Goal: Communication & Community: Answer question/provide support

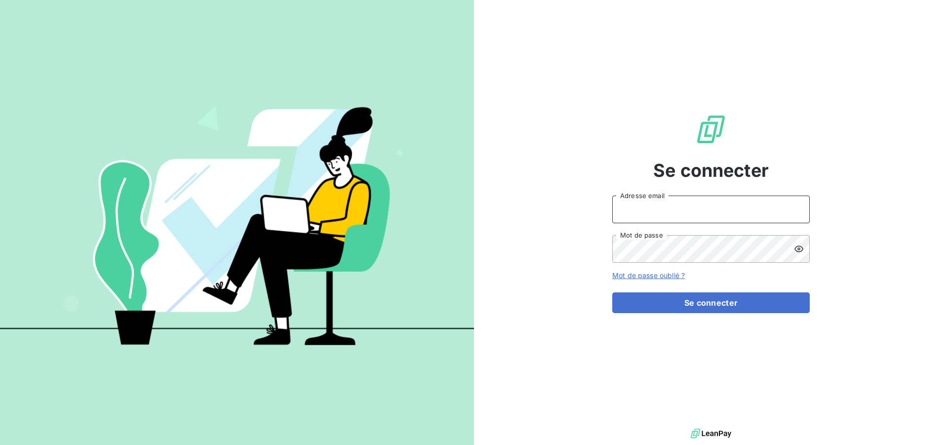
click at [695, 210] on input "Adresse email" at bounding box center [712, 210] width 198 height 28
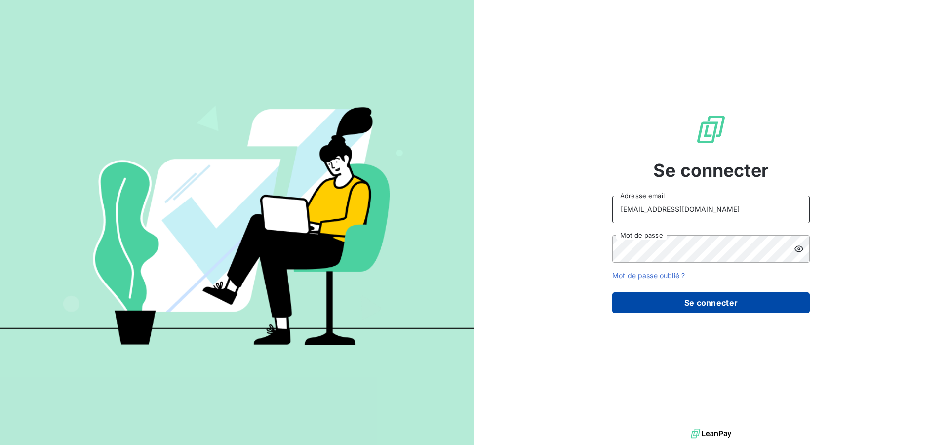
type input "[EMAIL_ADDRESS][DOMAIN_NAME]"
click at [691, 303] on button "Se connecter" at bounding box center [712, 302] width 198 height 21
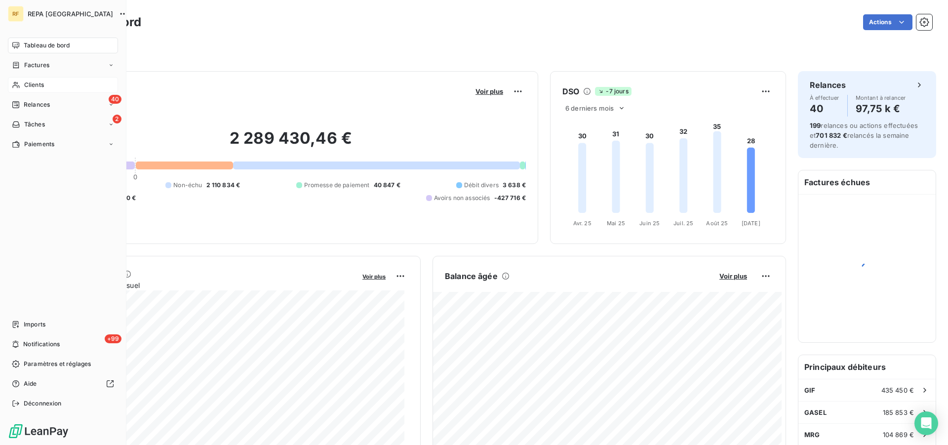
click at [32, 84] on span "Clients" at bounding box center [34, 85] width 20 height 9
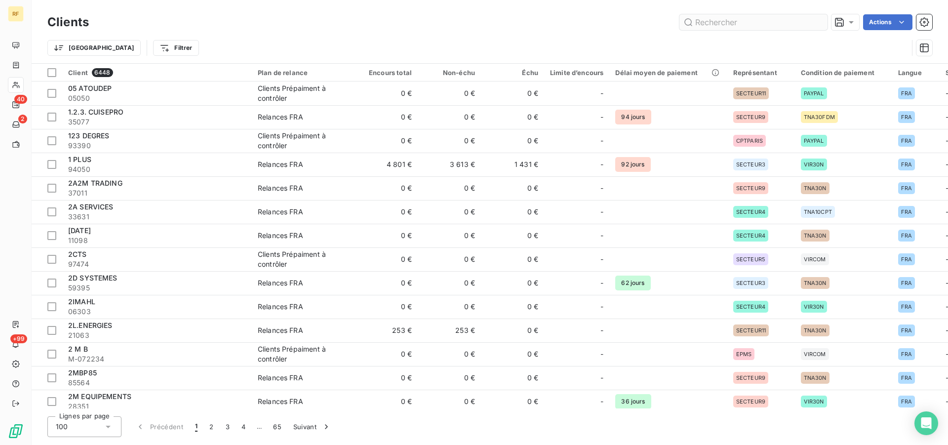
click at [737, 23] on input "text" at bounding box center [754, 22] width 148 height 16
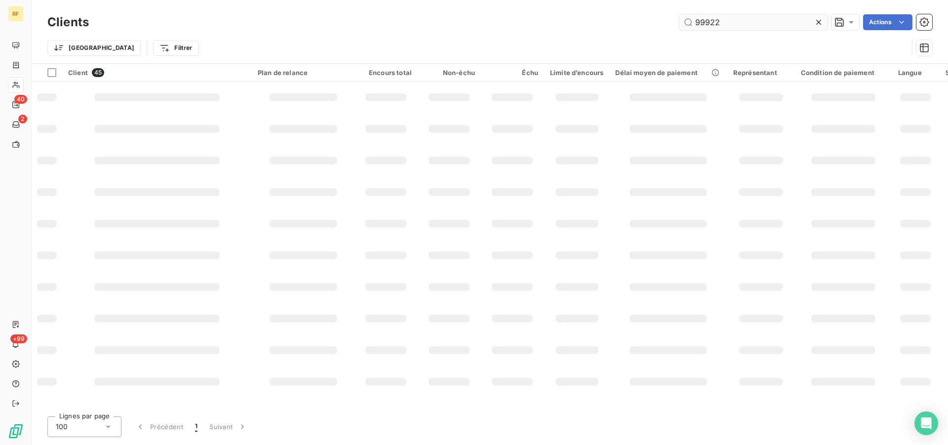
type input "99922"
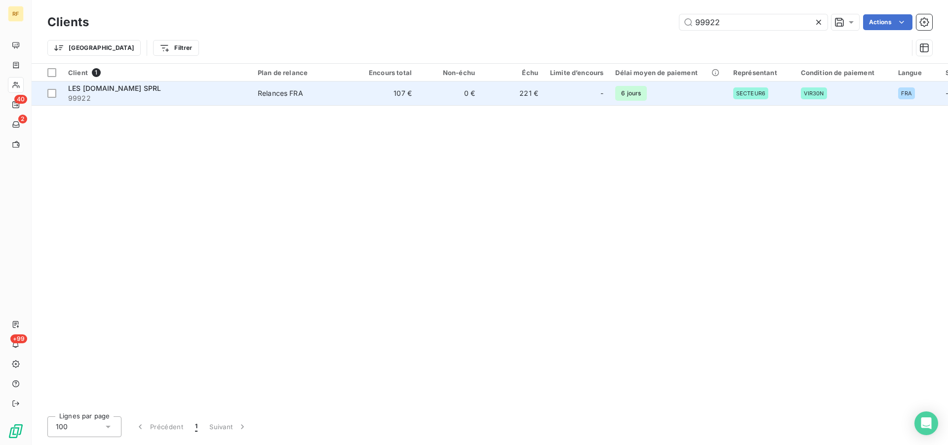
click at [274, 90] on div "Relances FRA" at bounding box center [280, 93] width 45 height 10
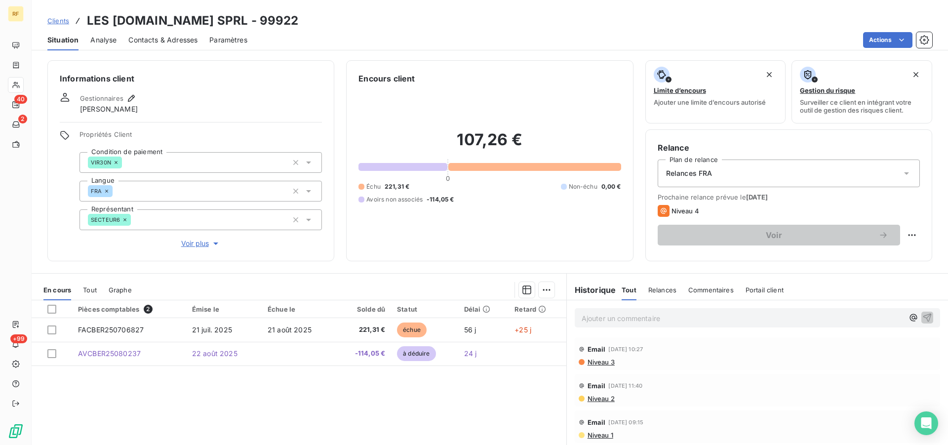
click at [618, 318] on p "Ajouter un commentaire ﻿" at bounding box center [743, 318] width 322 height 12
click at [693, 322] on p "[DATE] litige sur facture" at bounding box center [743, 317] width 322 height 11
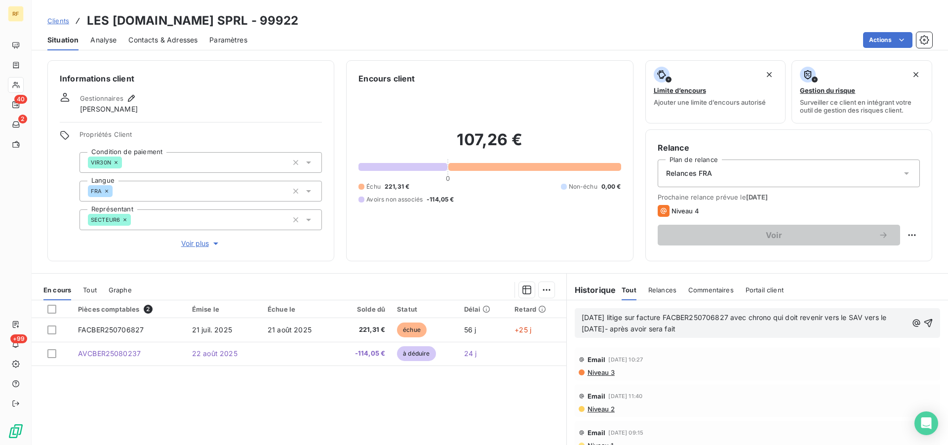
click at [686, 336] on div "[DATE] litige sur facture FACBER250706827 avec chrono qui doit revenir vers le …" at bounding box center [758, 323] width 366 height 30
click at [691, 334] on p "[DATE] litige sur facture FACBER250706827 avec chrono qui doit revenir vers le …" at bounding box center [745, 323] width 326 height 23
drag, startPoint x: 764, startPoint y: 329, endPoint x: 770, endPoint y: 336, distance: 9.9
click at [766, 329] on span "[DATE] litige sur facture FACBER250706827 avec [PERSON_NAME] qui doit revenir v…" at bounding box center [741, 323] width 319 height 20
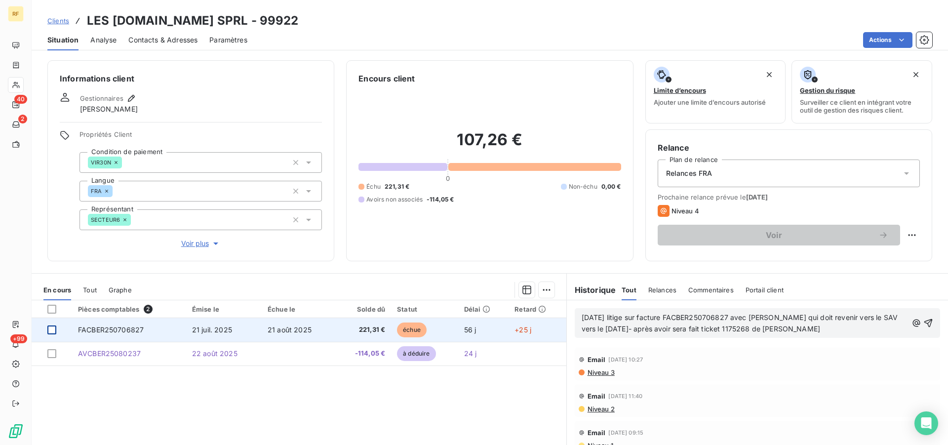
click at [49, 329] on div at bounding box center [51, 330] width 9 height 9
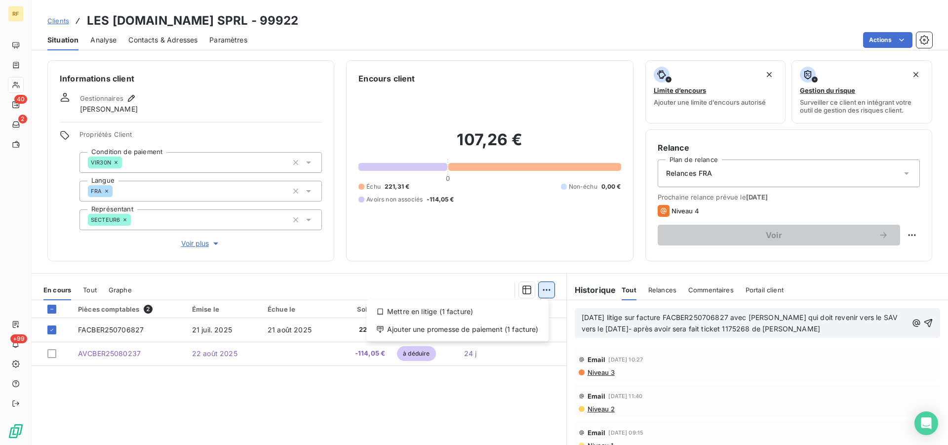
click at [539, 288] on html "RF 40 2 +99 Clients LES [DOMAIN_NAME] SPRL - 99922 Situation Analyse Contacts &…" at bounding box center [474, 222] width 948 height 445
click at [465, 329] on div "Ajouter une promesse de paiement (1 facture)" at bounding box center [457, 330] width 174 height 16
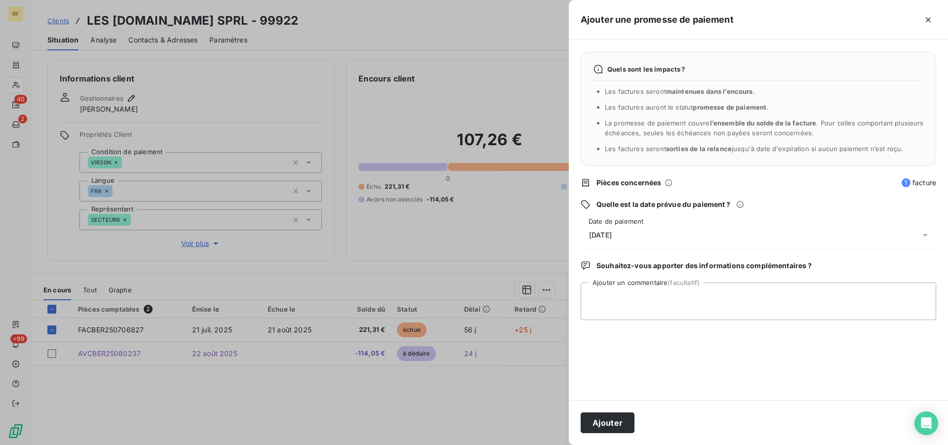
click at [612, 233] on span "[DATE]" at bounding box center [600, 235] width 23 height 8
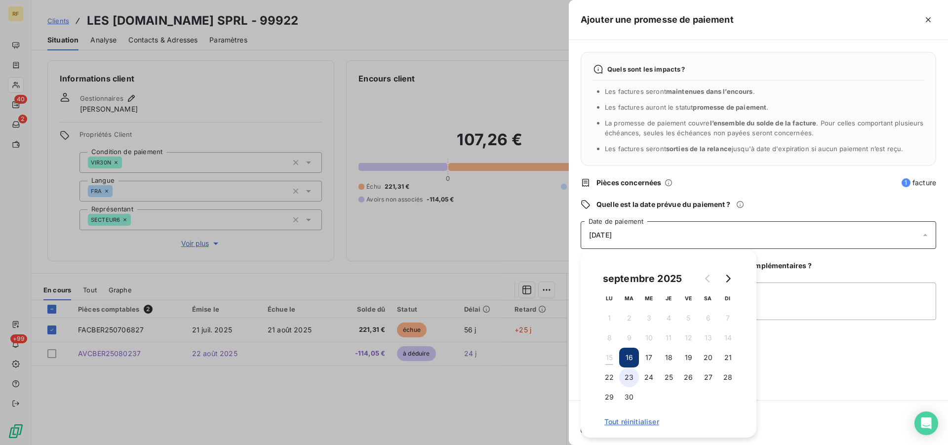
click at [629, 378] on button "23" at bounding box center [629, 378] width 20 height 20
click at [785, 301] on textarea "Ajouter un commentaire (facultatif)" at bounding box center [759, 302] width 356 height 38
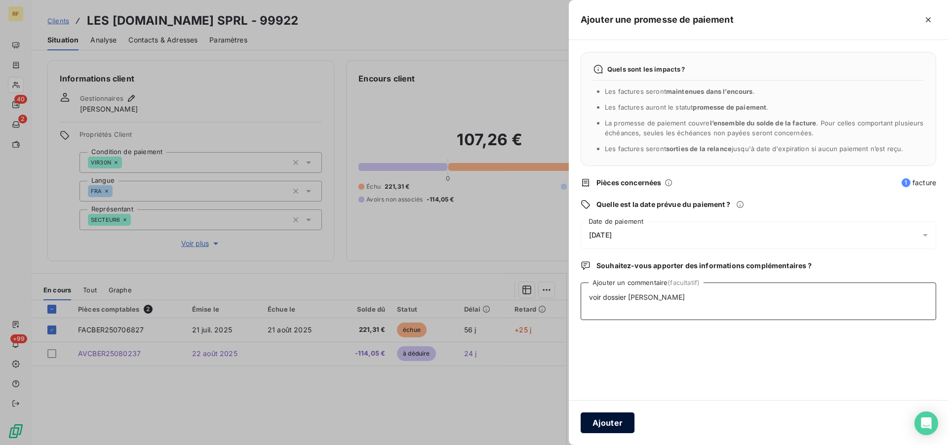
type textarea "voir dossier [PERSON_NAME]"
click at [612, 422] on button "Ajouter" at bounding box center [608, 422] width 54 height 21
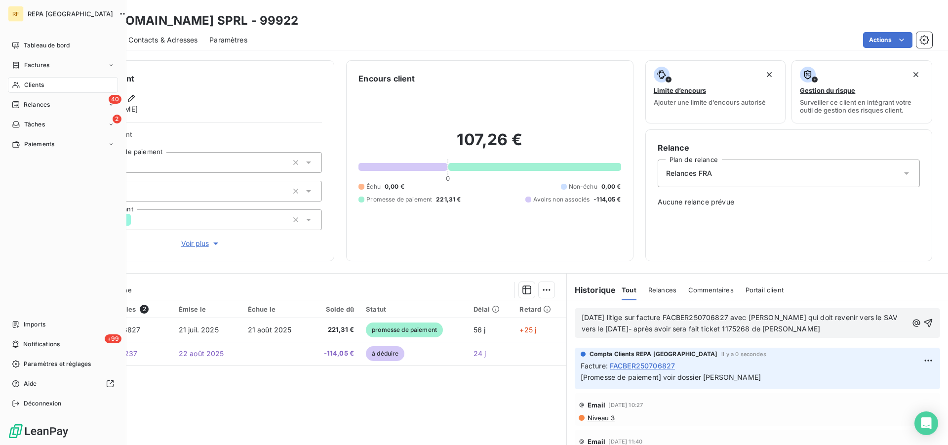
click at [34, 86] on span "Clients" at bounding box center [34, 85] width 20 height 9
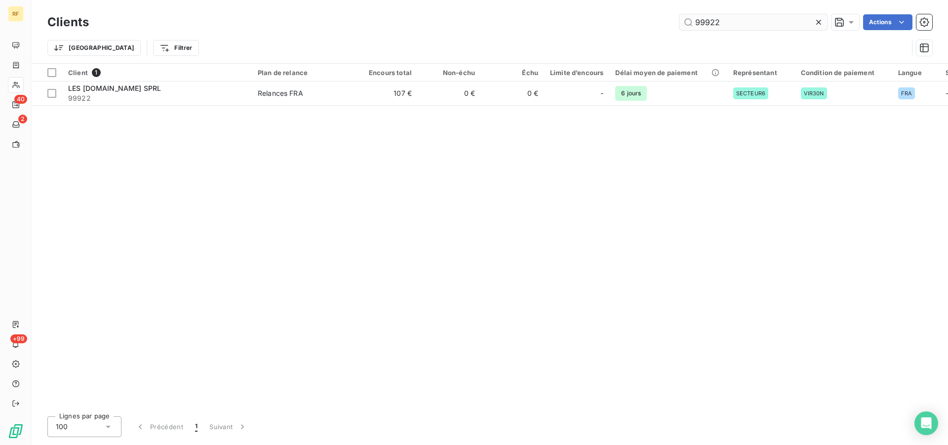
click at [820, 20] on icon at bounding box center [819, 22] width 10 height 10
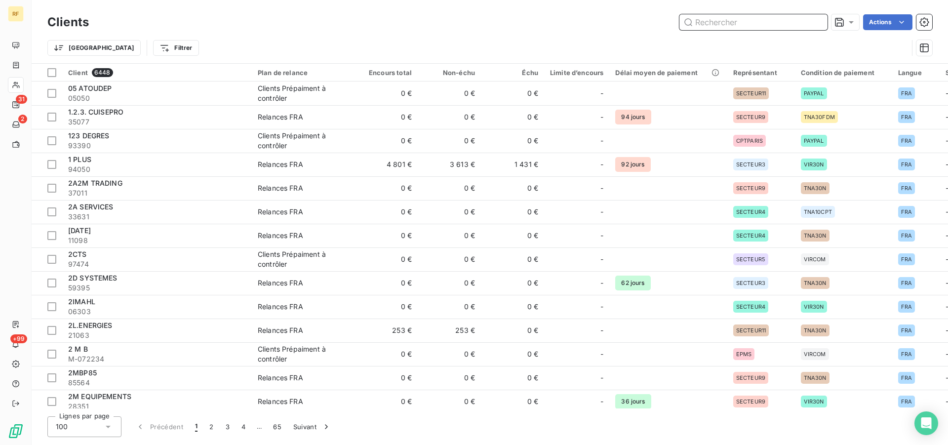
click at [774, 25] on input "text" at bounding box center [754, 22] width 148 height 16
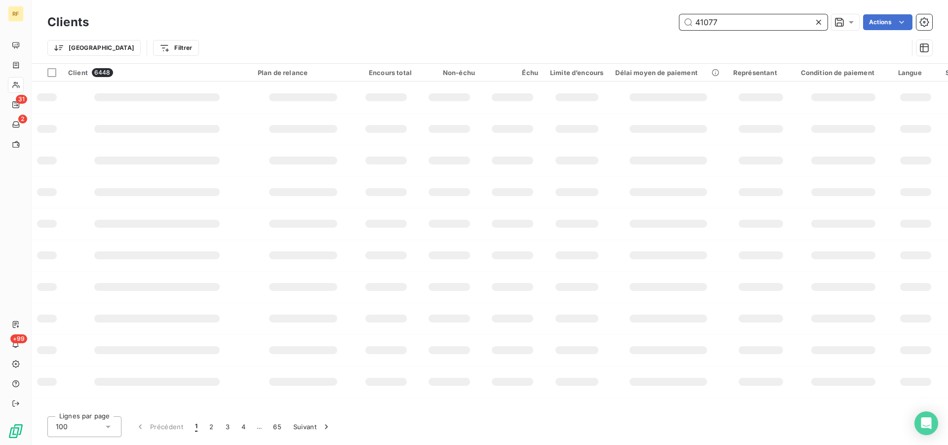
type input "41077"
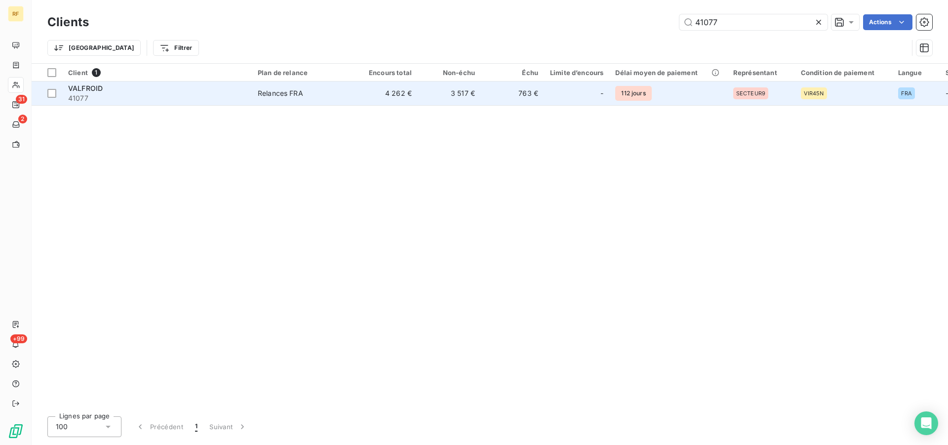
click at [284, 91] on div "Relances FRA" at bounding box center [280, 93] width 45 height 10
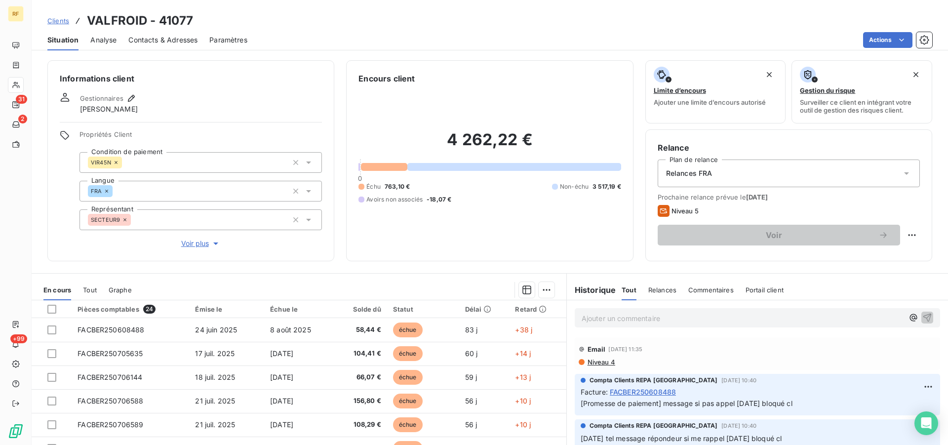
drag, startPoint x: 192, startPoint y: 33, endPoint x: 188, endPoint y: 37, distance: 5.9
click at [191, 32] on div "Contacts & Adresses" at bounding box center [162, 40] width 69 height 21
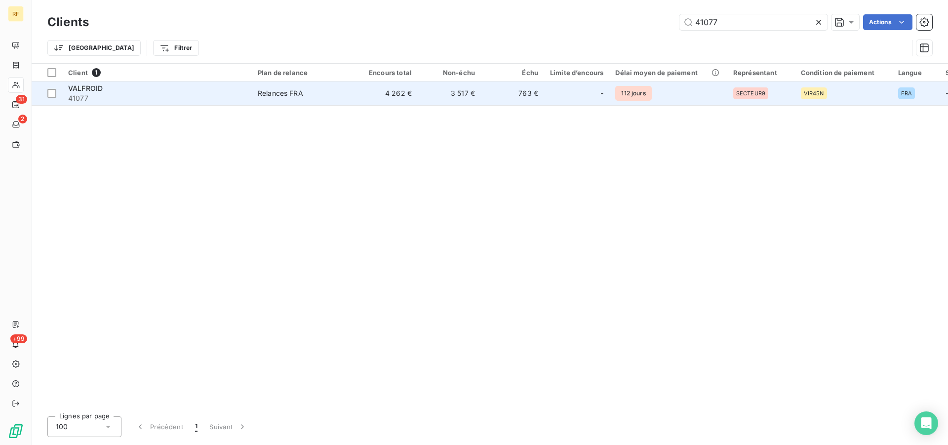
click at [296, 90] on div "Relances FRA" at bounding box center [280, 93] width 45 height 10
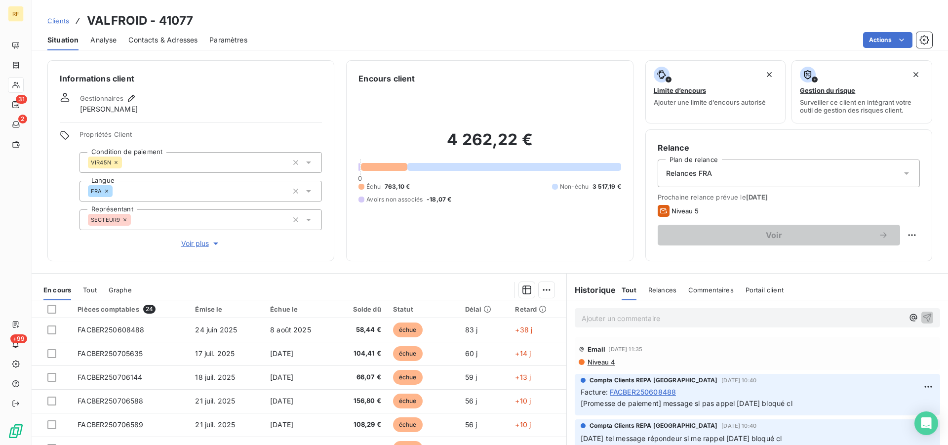
click at [179, 40] on span "Contacts & Adresses" at bounding box center [162, 40] width 69 height 10
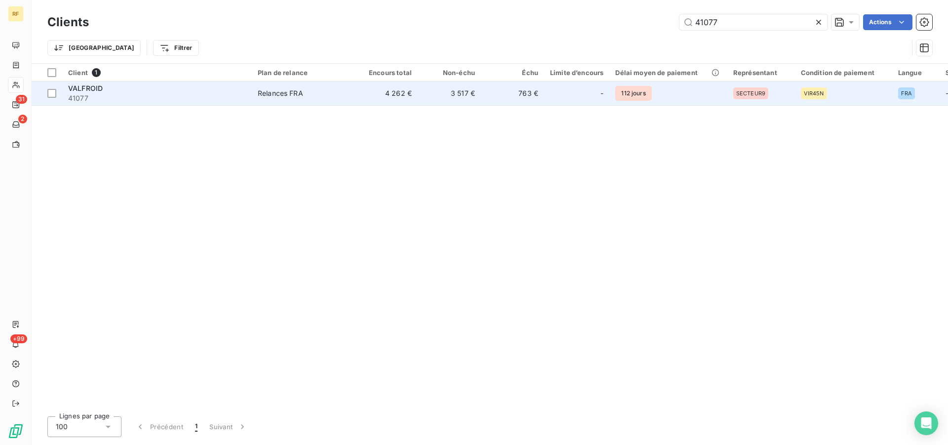
drag, startPoint x: 282, startPoint y: 87, endPoint x: 284, endPoint y: 96, distance: 9.2
click at [284, 96] on td "Relances FRA" at bounding box center [303, 94] width 103 height 24
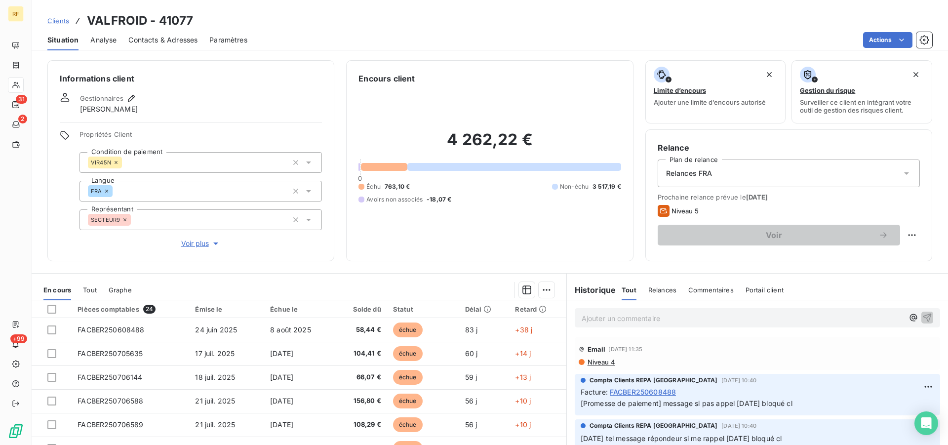
click at [609, 363] on span "Niveau 4" at bounding box center [601, 362] width 29 height 8
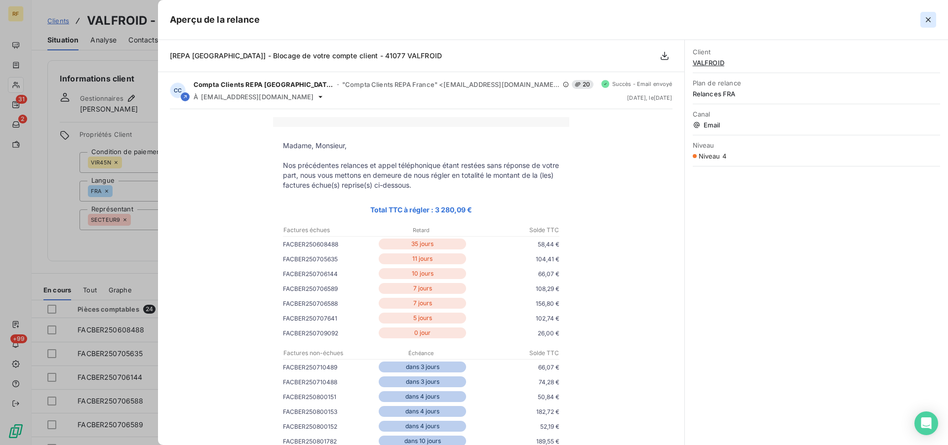
click at [929, 22] on icon "button" at bounding box center [929, 20] width 10 height 10
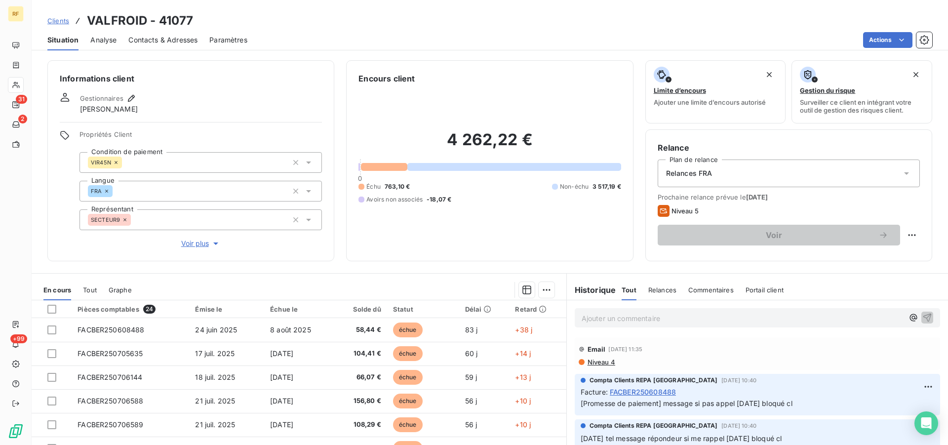
click at [597, 363] on span "Niveau 4" at bounding box center [601, 362] width 29 height 8
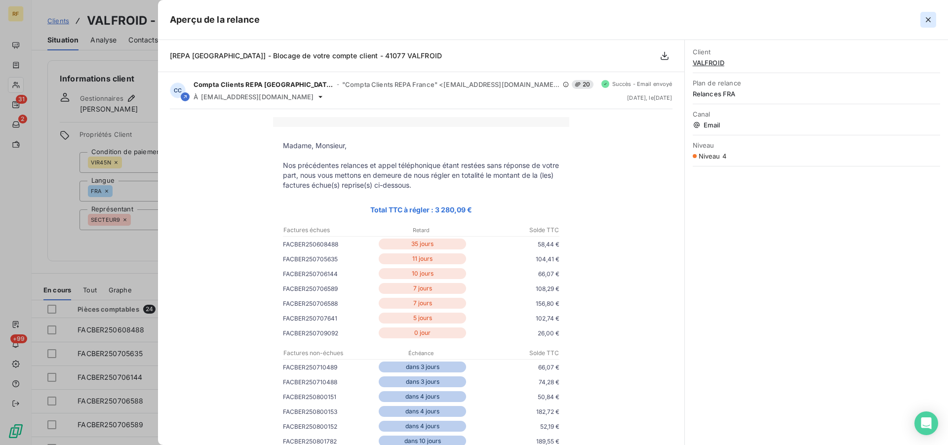
click at [932, 16] on icon "button" at bounding box center [929, 20] width 10 height 10
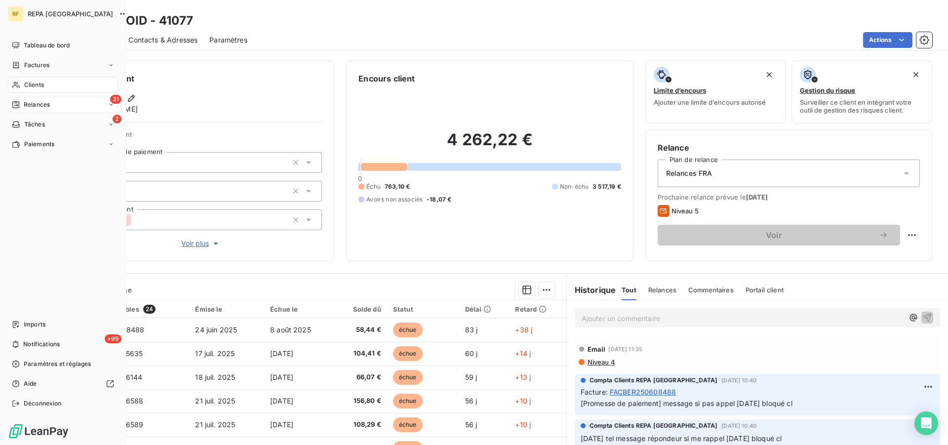
click at [27, 108] on span "Relances" at bounding box center [37, 104] width 26 height 9
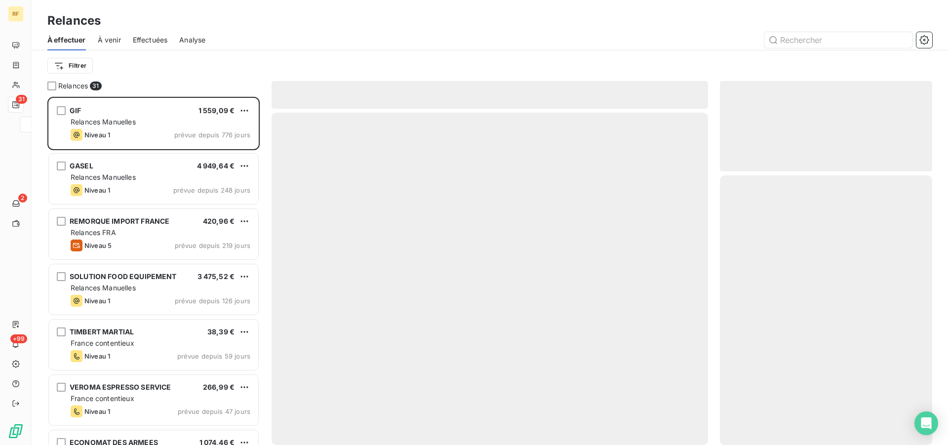
scroll to position [340, 204]
click at [165, 39] on span "Effectuées" at bounding box center [150, 40] width 35 height 10
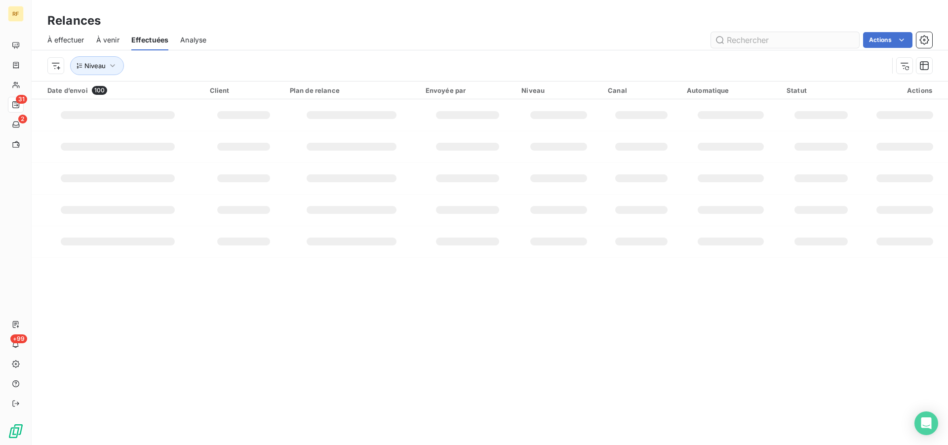
click at [820, 40] on input "text" at bounding box center [785, 40] width 148 height 16
type input "41077"
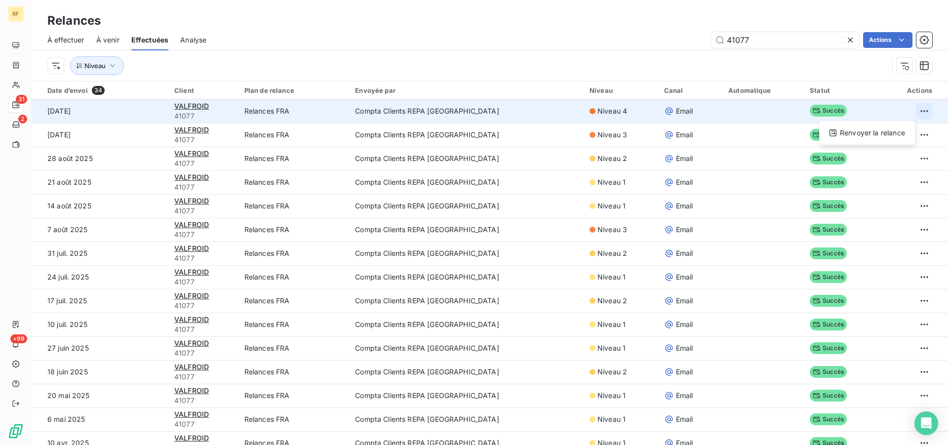
click at [907, 111] on html "RF 31 2 +99 Relances À effectuer À venir Effectuées Analyse 41077 Actions Nivea…" at bounding box center [474, 222] width 948 height 445
click at [893, 133] on div "Renvoyer la relance" at bounding box center [867, 133] width 88 height 16
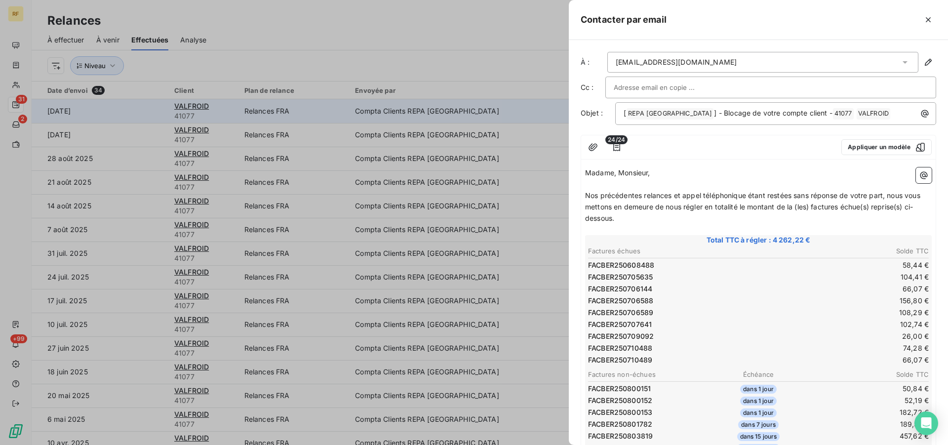
click at [767, 59] on div "[EMAIL_ADDRESS][DOMAIN_NAME]" at bounding box center [763, 62] width 311 height 21
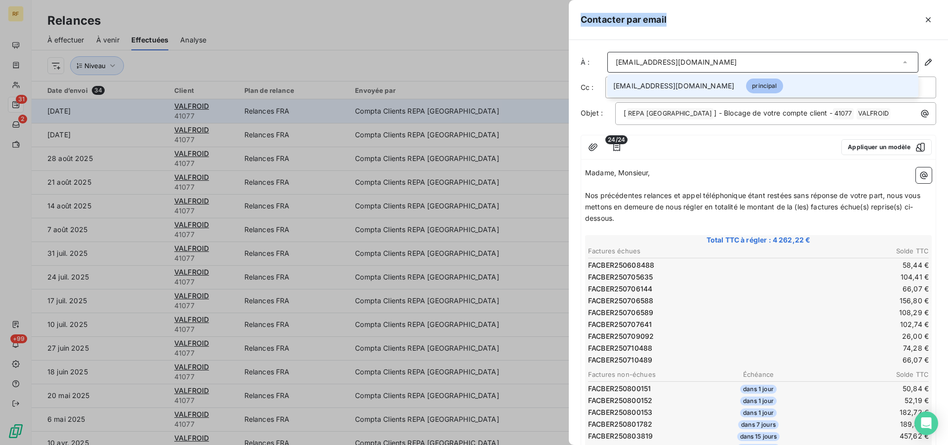
drag, startPoint x: 768, startPoint y: 62, endPoint x: 531, endPoint y: 64, distance: 237.1
click at [569, 61] on div "À : [EMAIL_ADDRESS][DOMAIN_NAME] [DOMAIN_NAME][EMAIL_ADDRESS][DOMAIN_NAME] prin…" at bounding box center [758, 242] width 379 height 405
click at [763, 62] on div "[EMAIL_ADDRESS][DOMAIN_NAME]" at bounding box center [763, 62] width 311 height 21
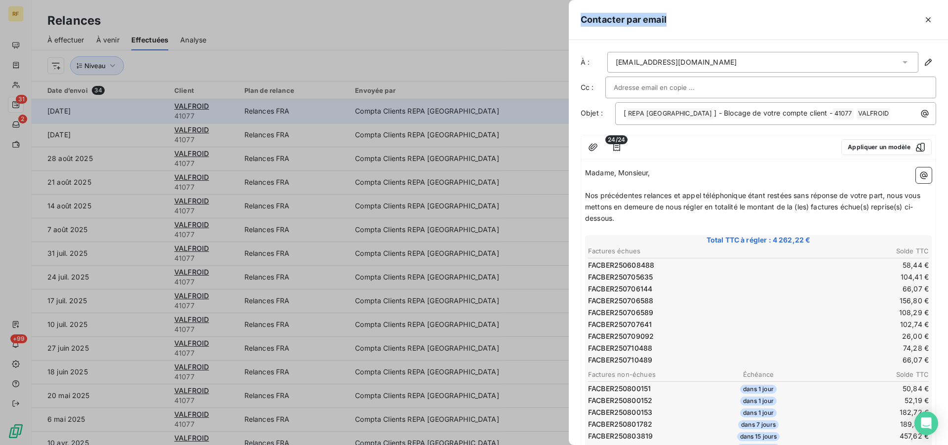
drag, startPoint x: 765, startPoint y: 60, endPoint x: 442, endPoint y: 13, distance: 326.4
click at [569, 40] on div "À : [EMAIL_ADDRESS][DOMAIN_NAME] Cc : Objet : [ REPA FRANCE ﻿ ] - Blocage de vo…" at bounding box center [758, 242] width 379 height 405
click at [925, 62] on button "button" at bounding box center [929, 62] width 16 height 16
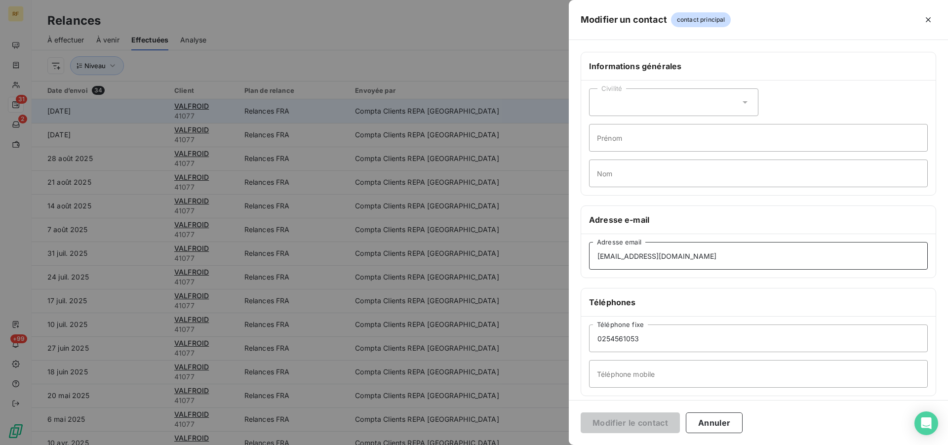
drag, startPoint x: 748, startPoint y: 258, endPoint x: 349, endPoint y: 216, distance: 401.8
click at [350, 445] on div "Modifier un contact contact principal Informations générales Civilité Prénom No…" at bounding box center [474, 445] width 948 height 0
drag, startPoint x: 660, startPoint y: 256, endPoint x: 570, endPoint y: 253, distance: 90.0
click at [589, 253] on input "[EMAIL_ADDRESS][DOMAIN_NAME]" at bounding box center [758, 256] width 339 height 28
type input "[DOMAIN_NAME][EMAIL_ADDRESS][DOMAIN_NAME]"
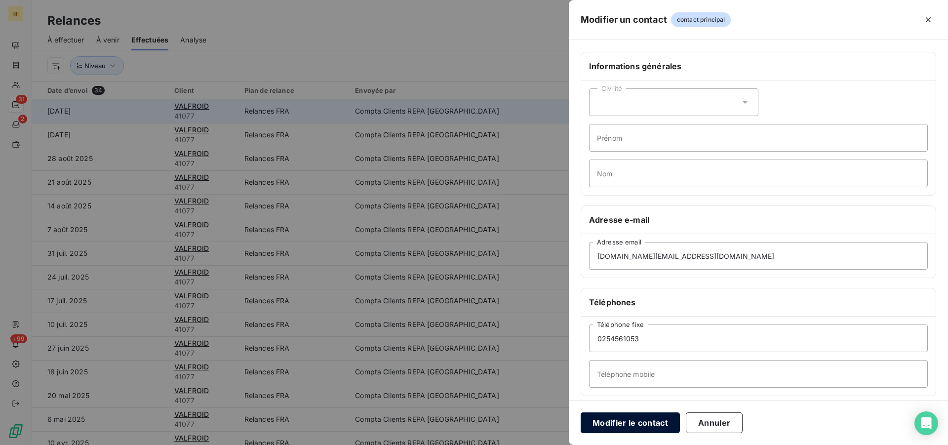
click at [640, 424] on button "Modifier le contact" at bounding box center [630, 422] width 99 height 21
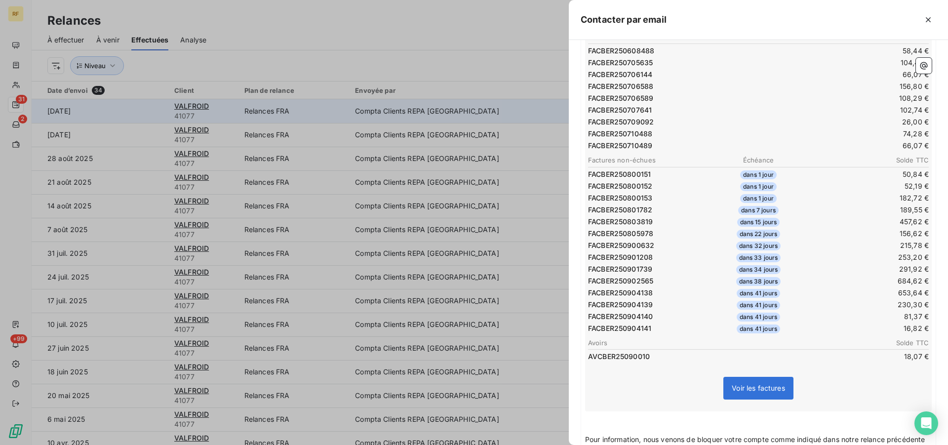
scroll to position [416, 0]
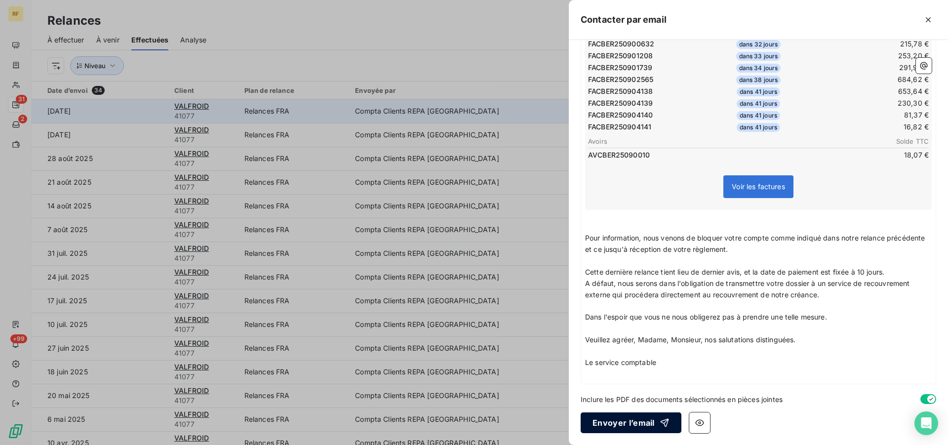
click at [631, 430] on button "Envoyer l’email" at bounding box center [631, 422] width 101 height 21
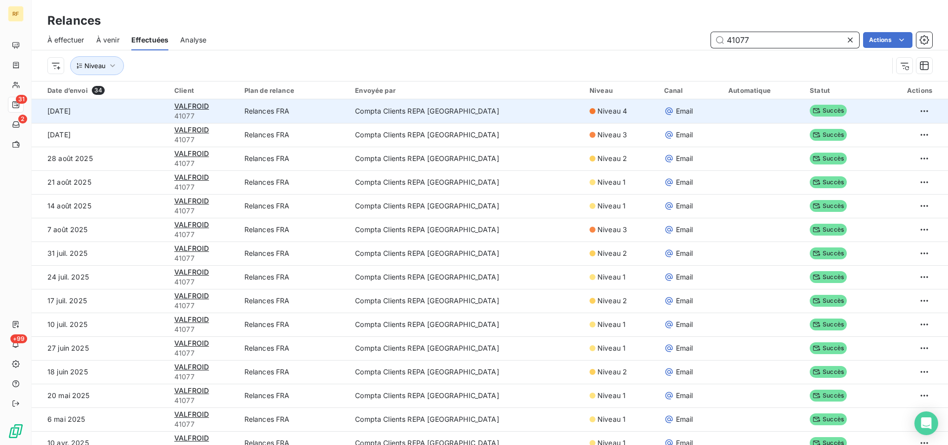
click at [808, 46] on input "41077" at bounding box center [785, 40] width 148 height 16
